Goal: Subscribe to service/newsletter

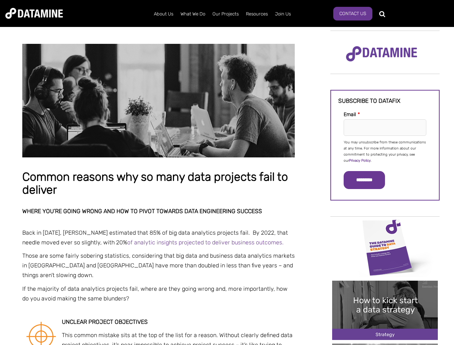
click at [385, 151] on p "You may unsubscribe from these communications at any time. For more information…" at bounding box center [384, 151] width 83 height 24
click at [368, 180] on input "*********" at bounding box center [363, 180] width 41 height 18
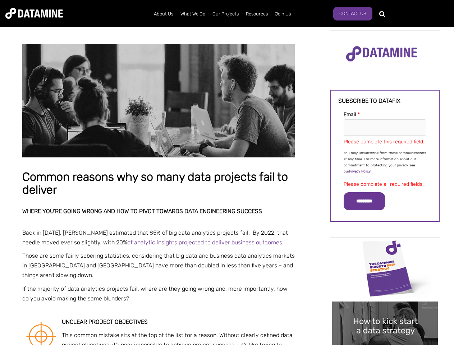
click at [385, 247] on img "Image grid with {{ image_count }} images." at bounding box center [385, 267] width 106 height 59
click at [385, 247] on div "✕" at bounding box center [227, 172] width 454 height 345
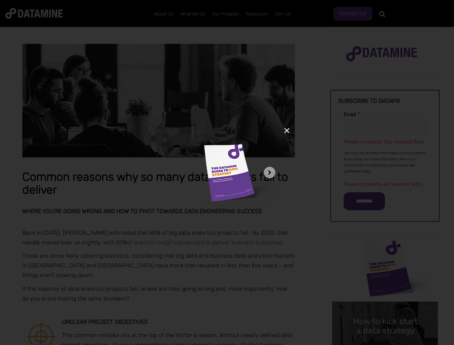
click at [385, 310] on div "✕" at bounding box center [227, 172] width 454 height 345
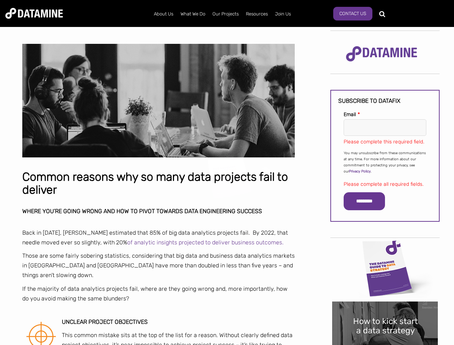
click at [385, 310] on img "Image grid with {{ image_count }} images." at bounding box center [385, 330] width 106 height 59
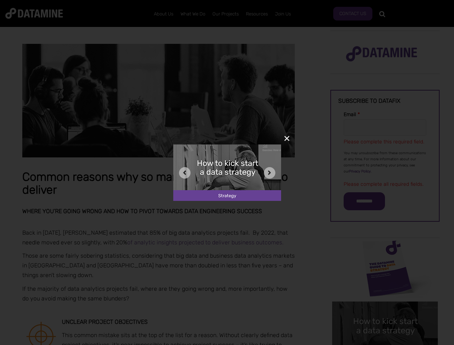
click at [385, 344] on div "✕" at bounding box center [227, 172] width 454 height 345
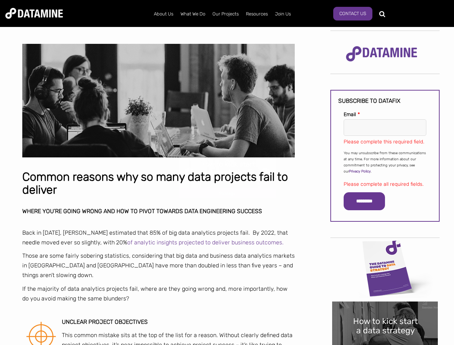
click at [385, 344] on div "✕" at bounding box center [227, 172] width 454 height 345
